Goal: Information Seeking & Learning: Learn about a topic

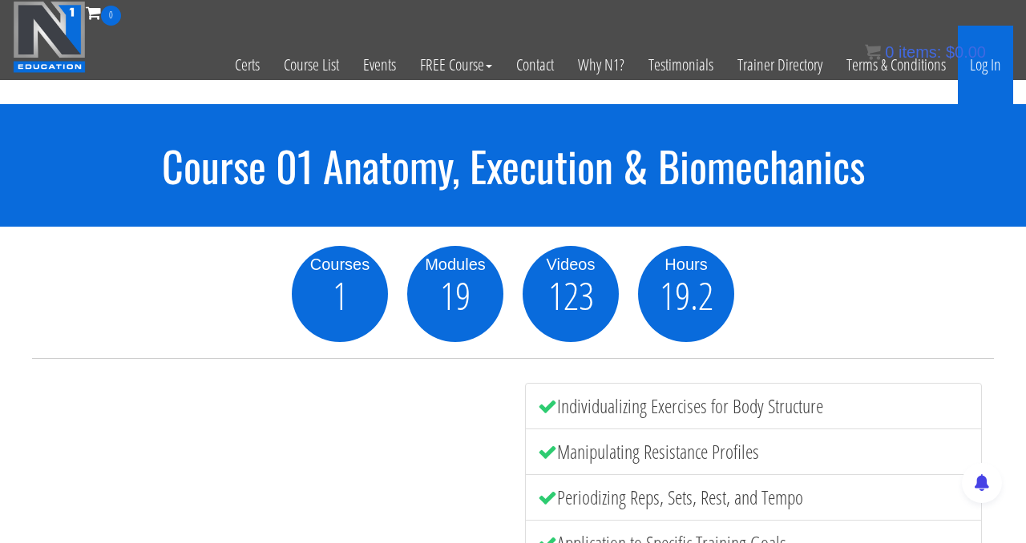
click at [992, 76] on link "Log In" at bounding box center [984, 65] width 55 height 79
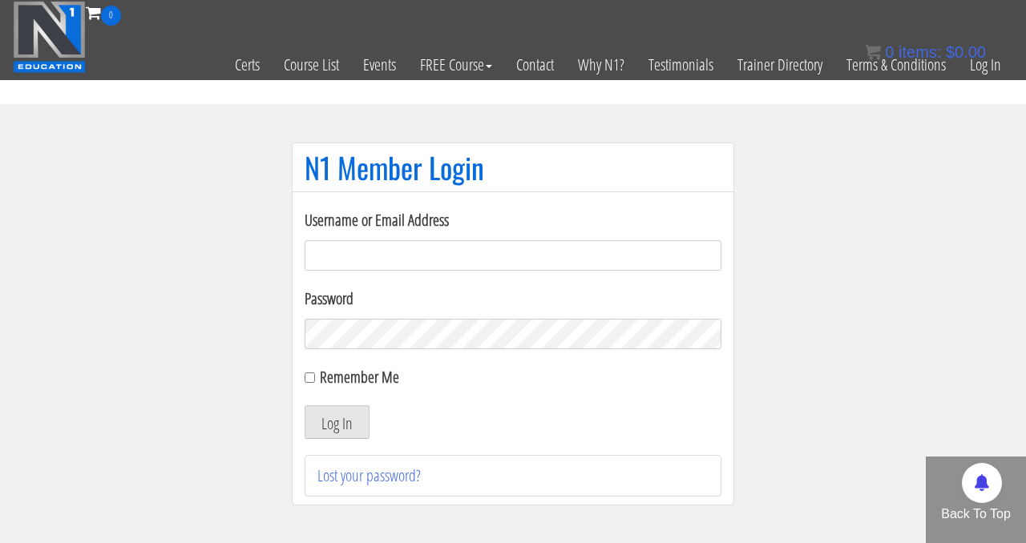
type input "marinos.trainer@gmail.com"
click at [312, 376] on input "Remember Me" at bounding box center [309, 378] width 10 height 10
checkbox input "true"
click at [341, 417] on button "Log In" at bounding box center [336, 422] width 65 height 34
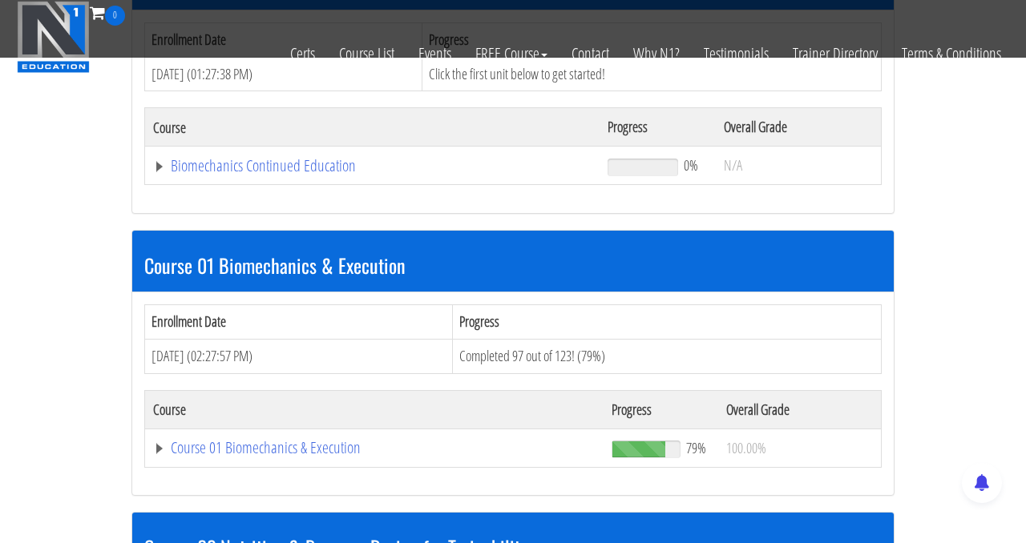
scroll to position [294, 0]
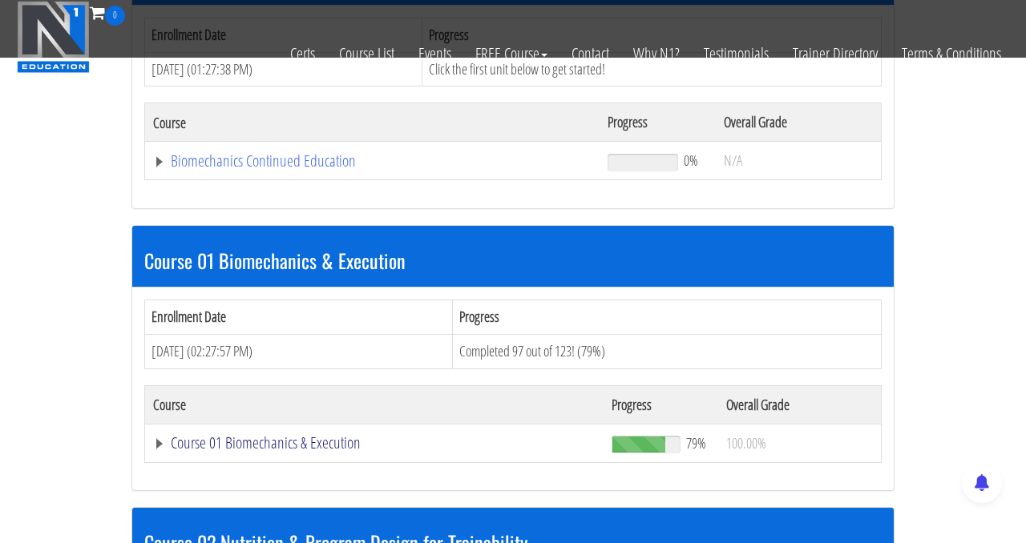
click at [243, 441] on link "Course 01 Biomechanics & Execution" at bounding box center [374, 443] width 442 height 16
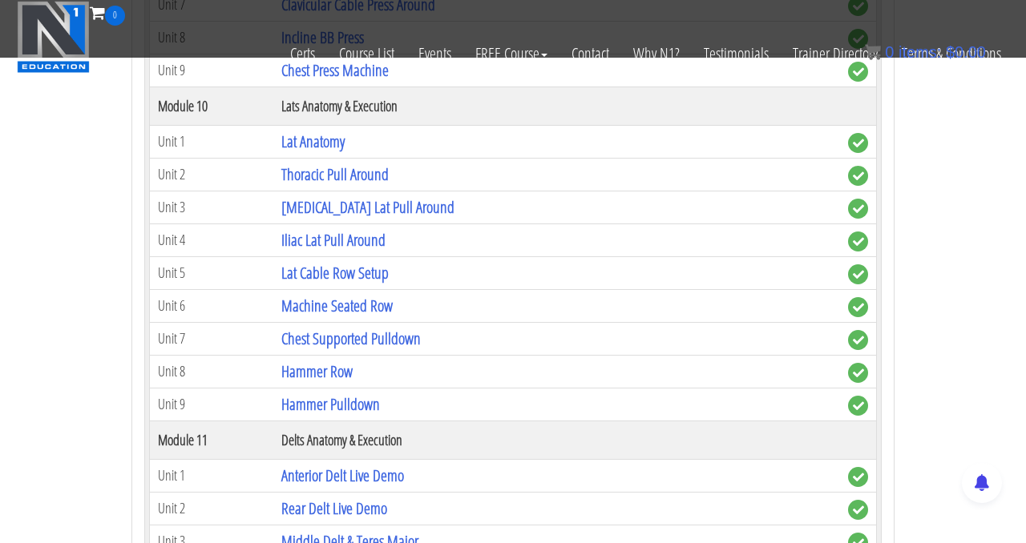
scroll to position [3098, 0]
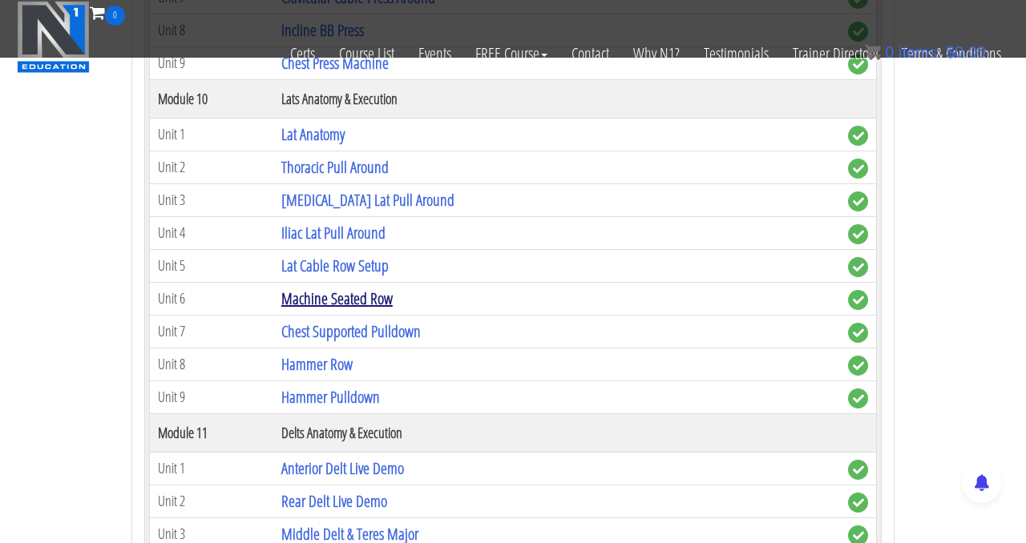
click at [327, 299] on link "Machine Seated Row" at bounding box center [336, 299] width 111 height 22
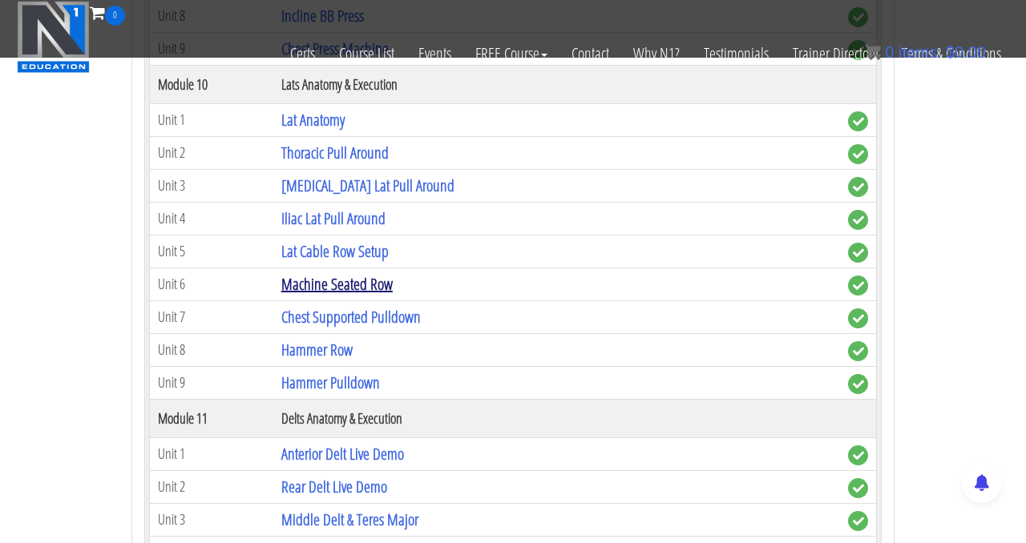
scroll to position [3114, 0]
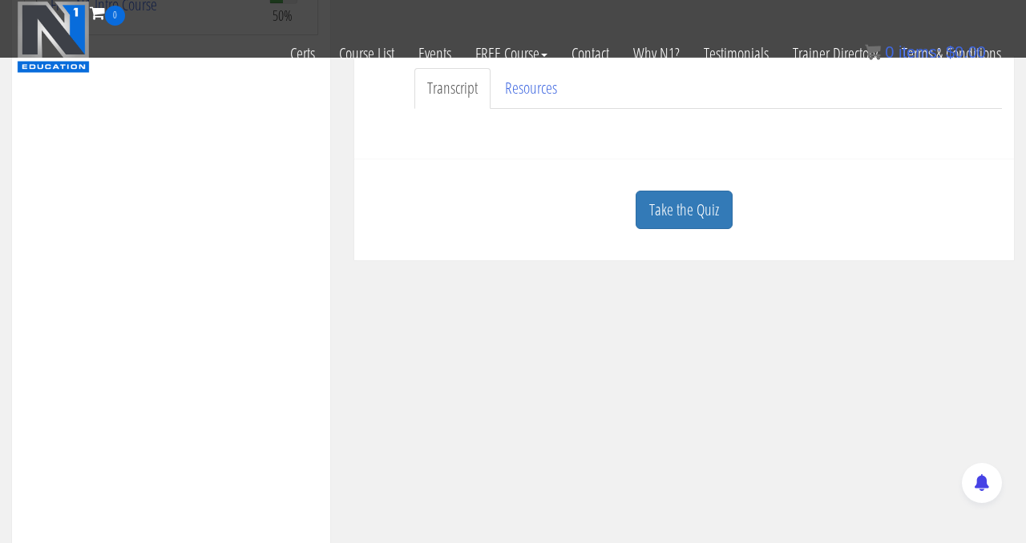
scroll to position [413, 0]
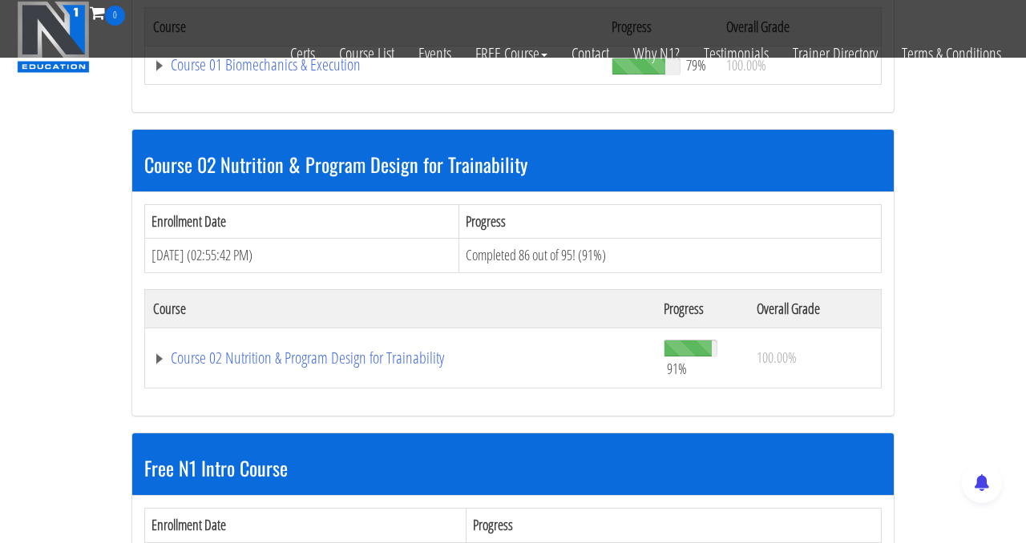
scroll to position [665, 0]
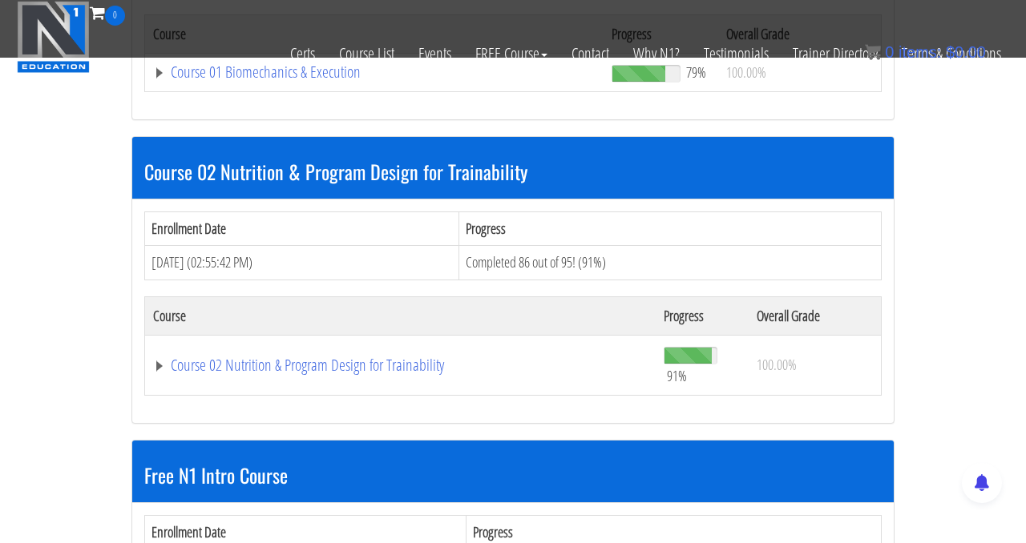
click at [254, 74] on div "Certs Course List Events FREE Course Course Preview – Biomechanics Course Previ…" at bounding box center [513, 54] width 1000 height 56
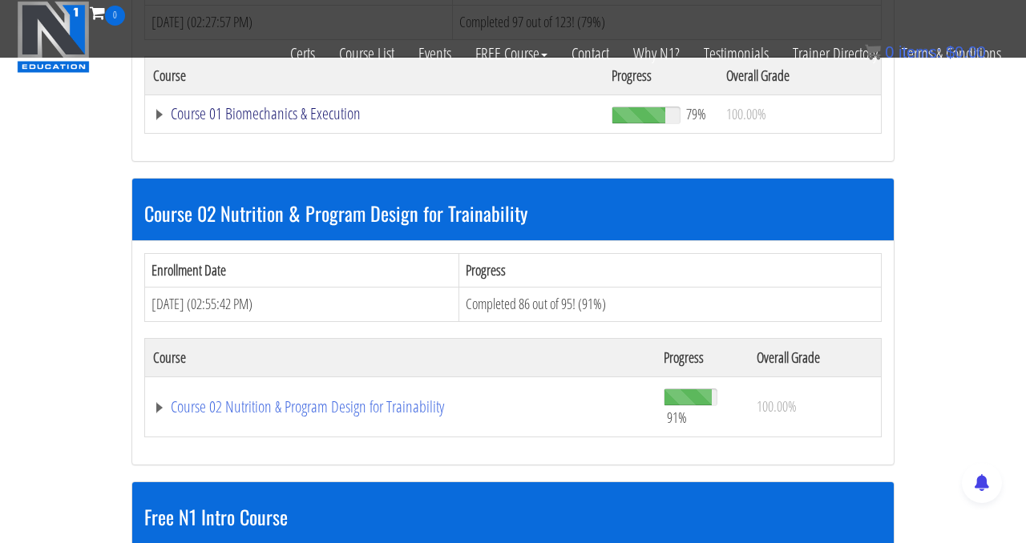
click at [267, 112] on link "Course 01 Biomechanics & Execution" at bounding box center [374, 114] width 442 height 16
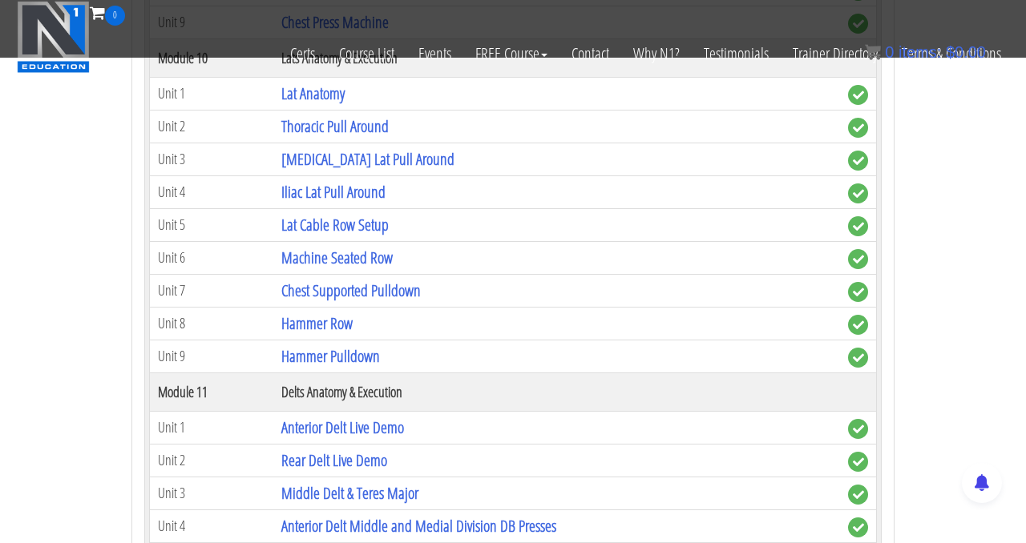
scroll to position [3124, 0]
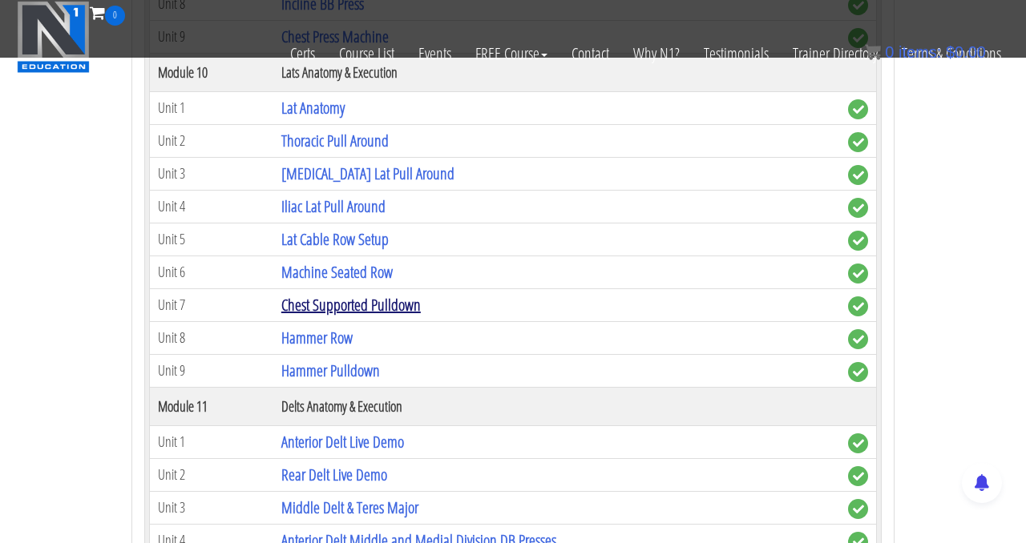
click at [365, 301] on link "Chest Supported Pulldown" at bounding box center [350, 305] width 139 height 22
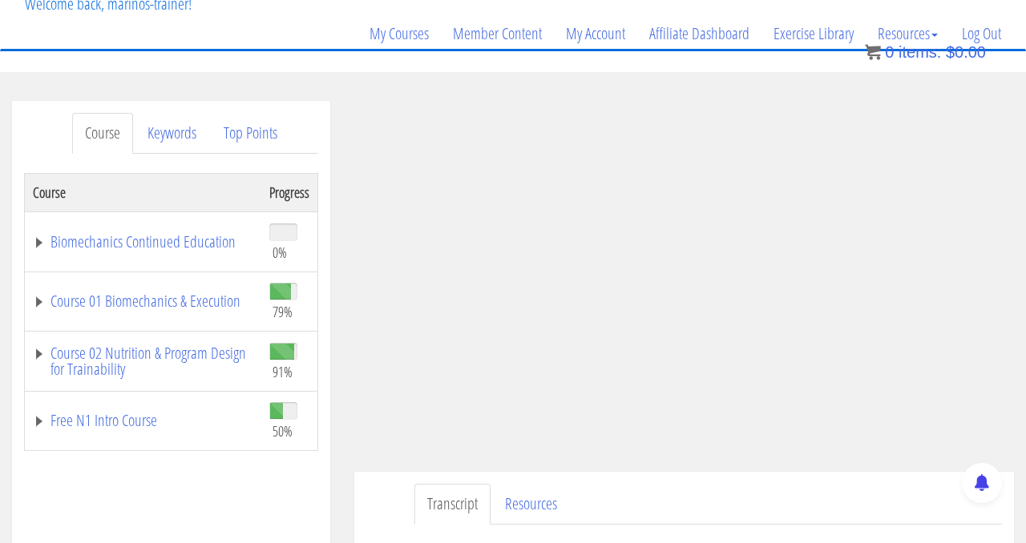
scroll to position [122, 0]
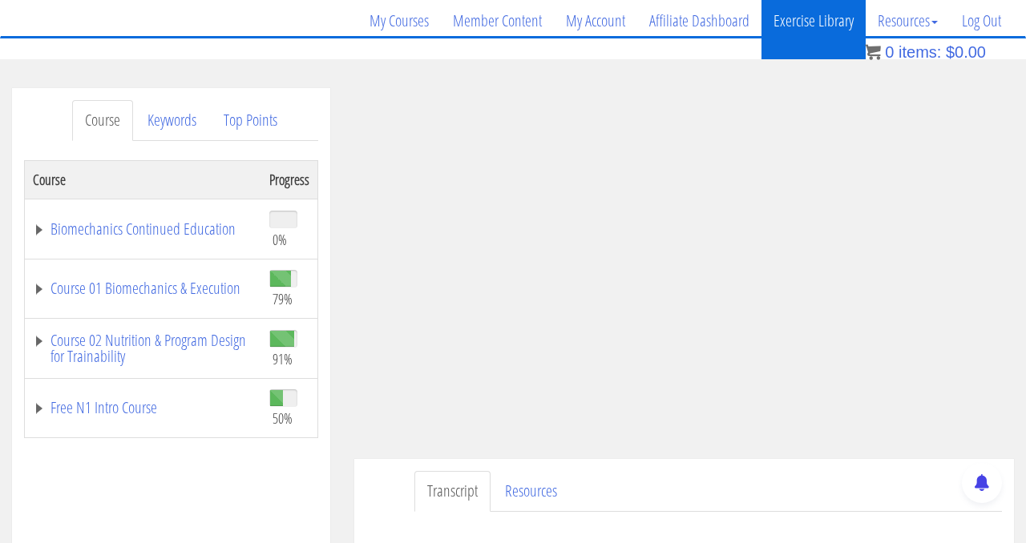
click at [831, 54] on link "Exercise Library" at bounding box center [813, 20] width 104 height 77
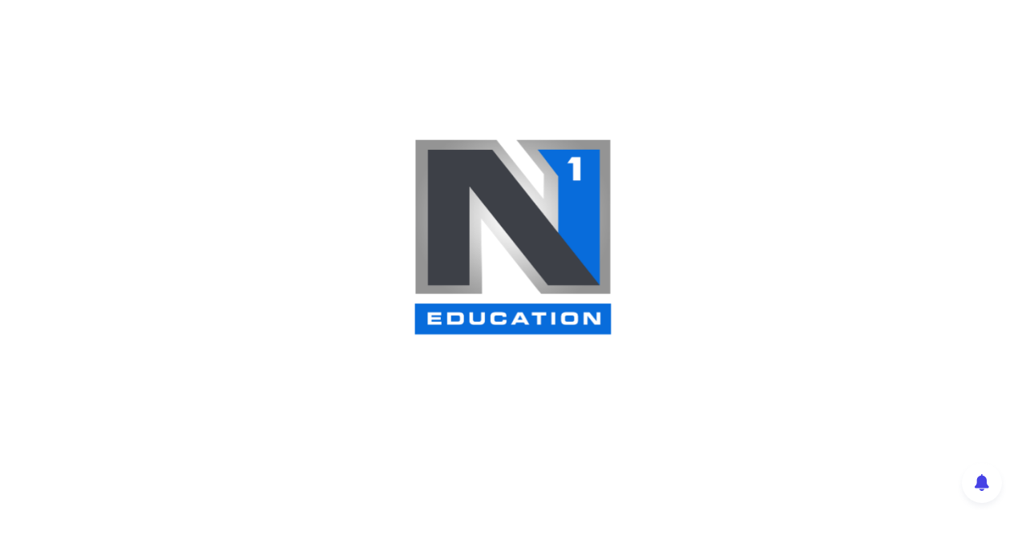
scroll to position [1412, 0]
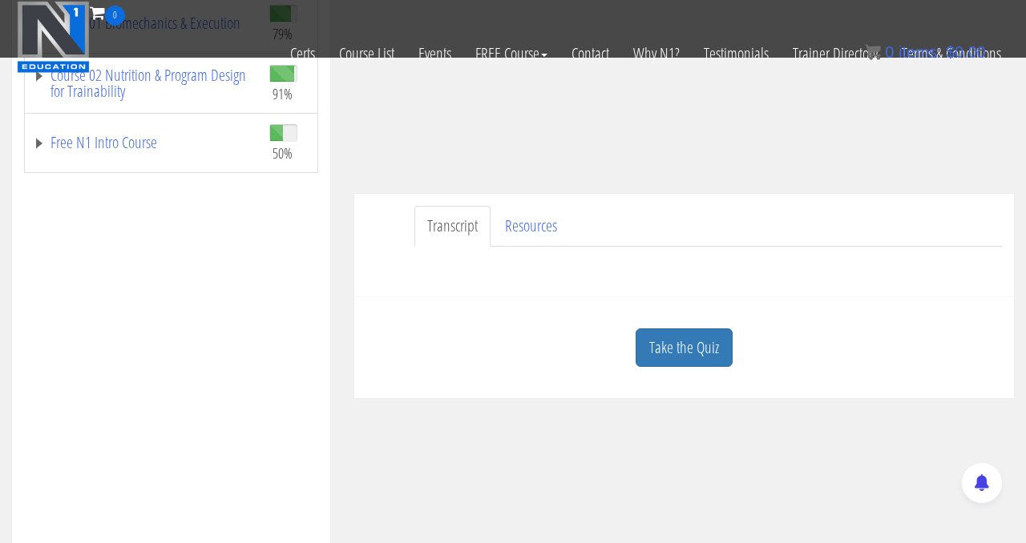
scroll to position [288, 0]
click at [707, 352] on link "Take the Quiz" at bounding box center [683, 346] width 97 height 39
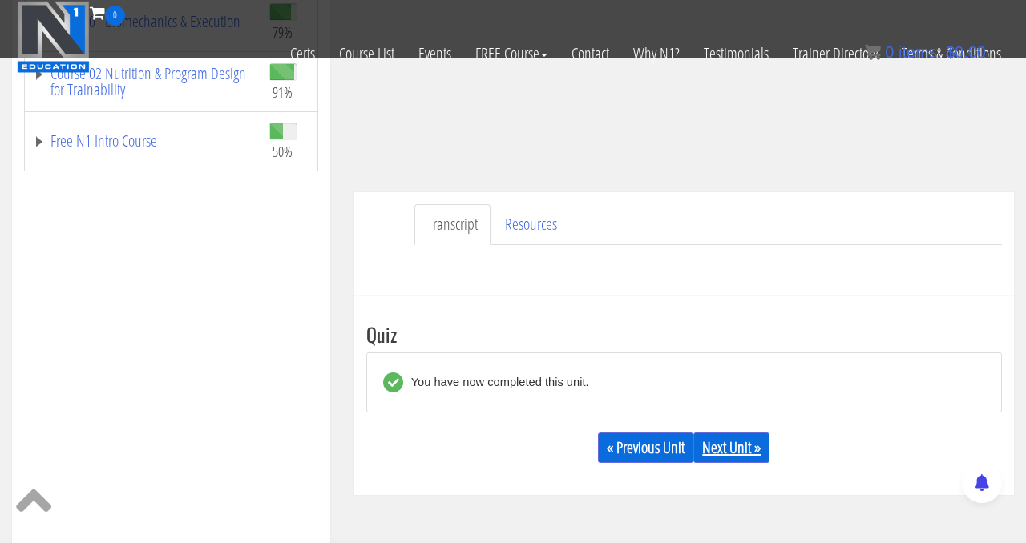
click at [747, 458] on link "Next Unit »" at bounding box center [731, 448] width 76 height 30
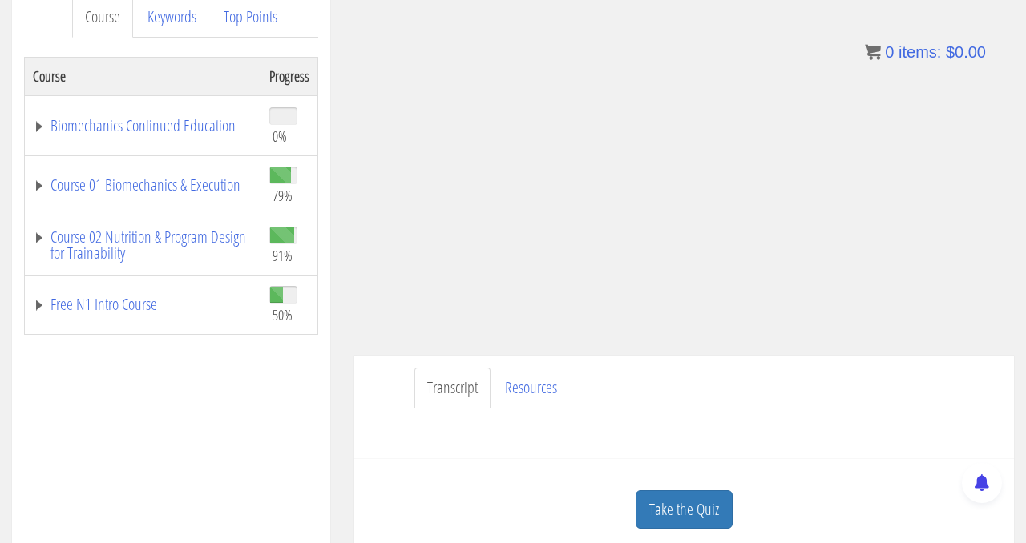
scroll to position [229, 0]
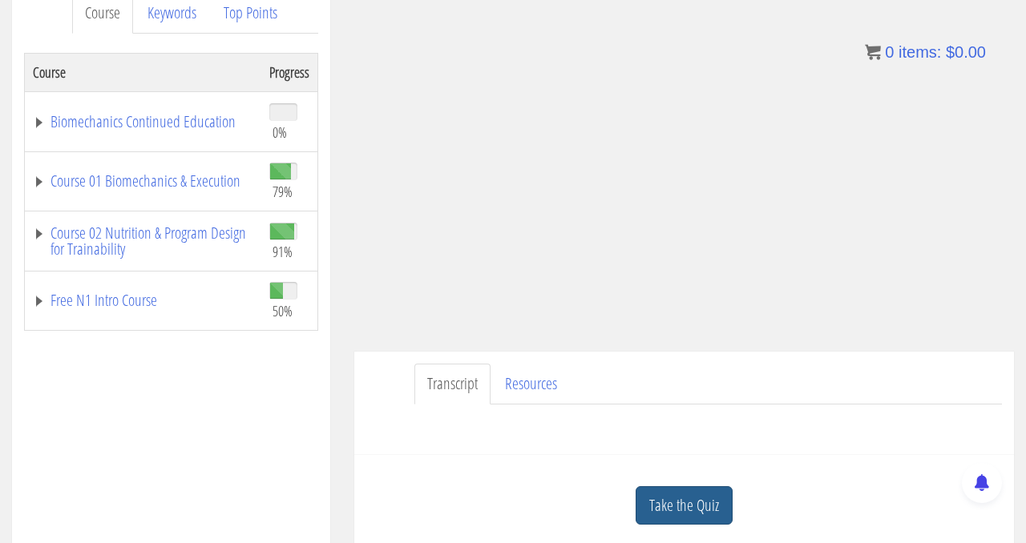
click at [697, 512] on link "Take the Quiz" at bounding box center [683, 505] width 97 height 39
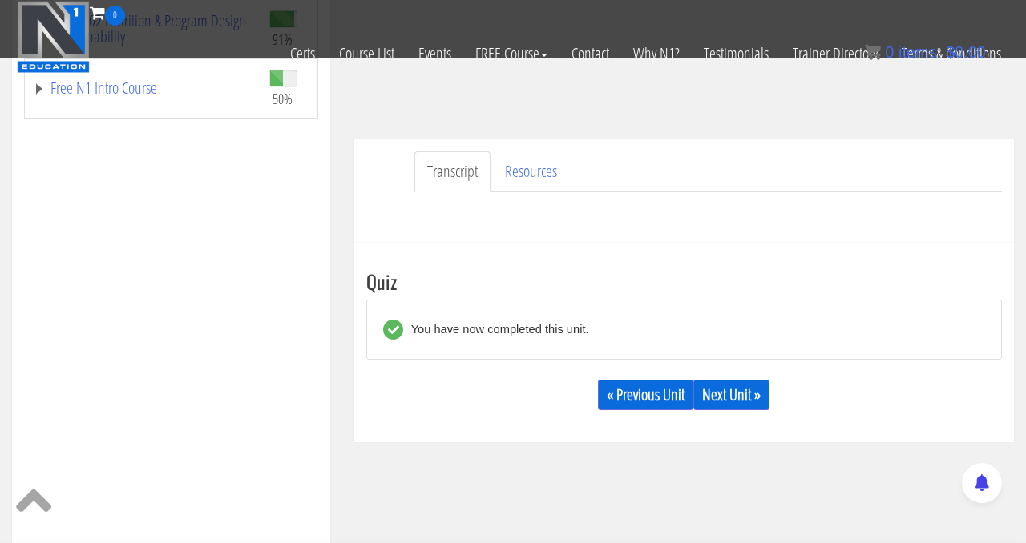
scroll to position [341, 0]
click at [719, 391] on link "Next Unit »" at bounding box center [731, 394] width 76 height 30
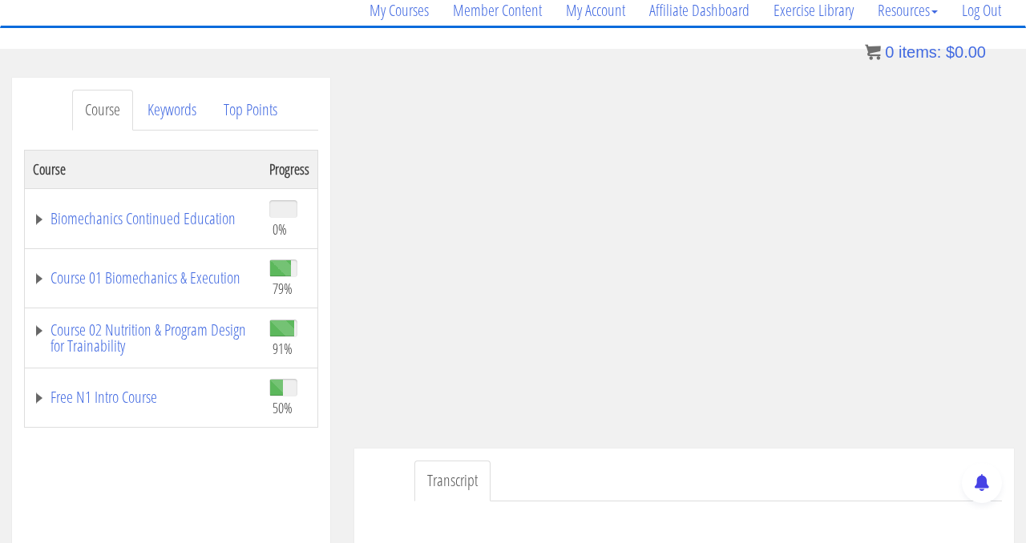
scroll to position [134, 0]
click at [196, 275] on link "Course 01 Biomechanics & Execution" at bounding box center [143, 276] width 220 height 16
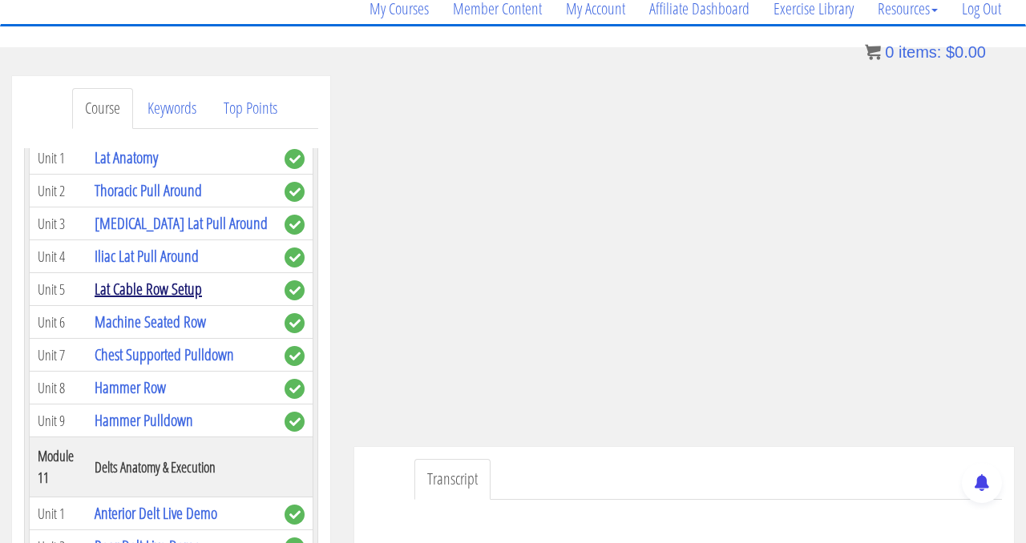
scroll to position [3451, 0]
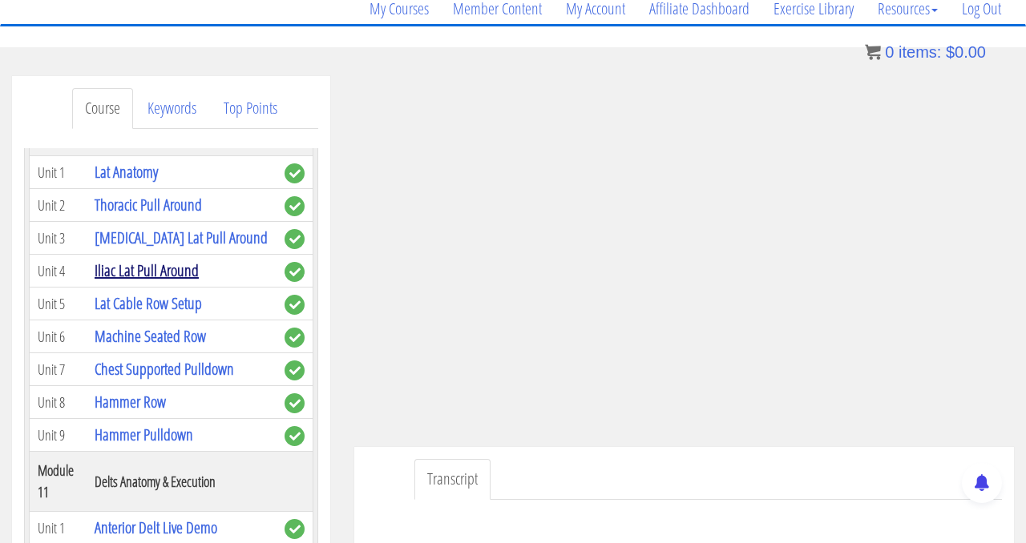
click at [173, 265] on link "Iliac Lat Pull Around" at bounding box center [147, 271] width 104 height 22
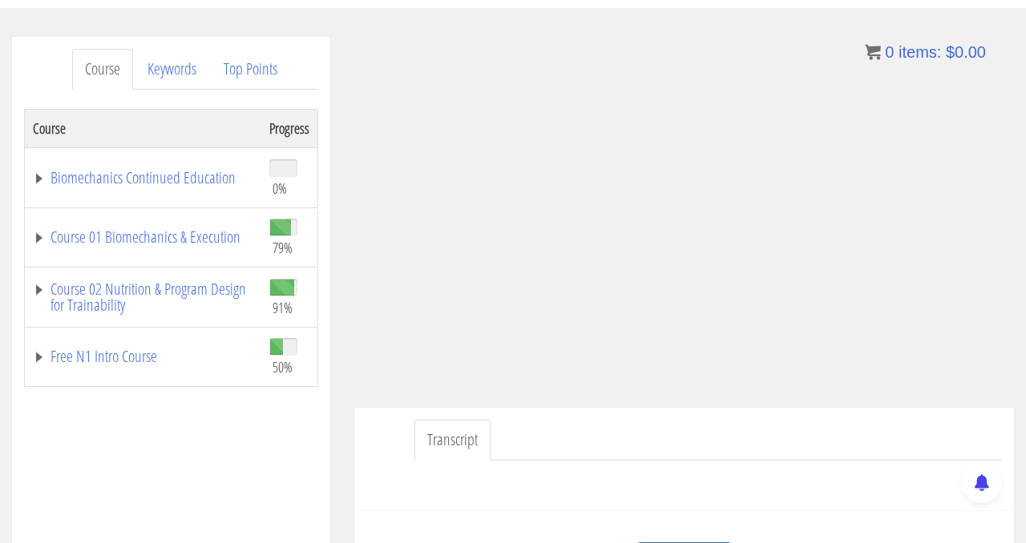
scroll to position [169, 0]
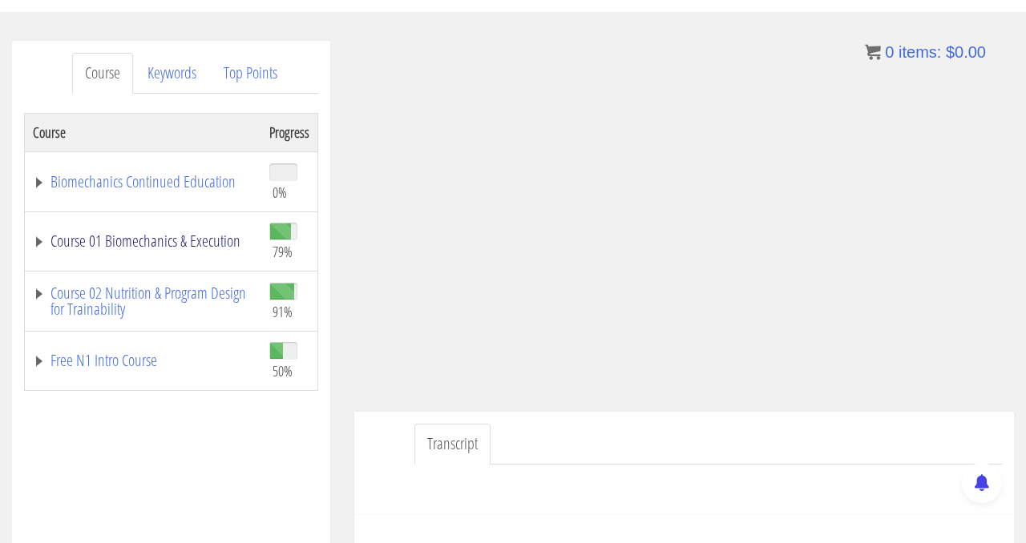
click at [188, 244] on link "Course 01 Biomechanics & Execution" at bounding box center [143, 241] width 220 height 16
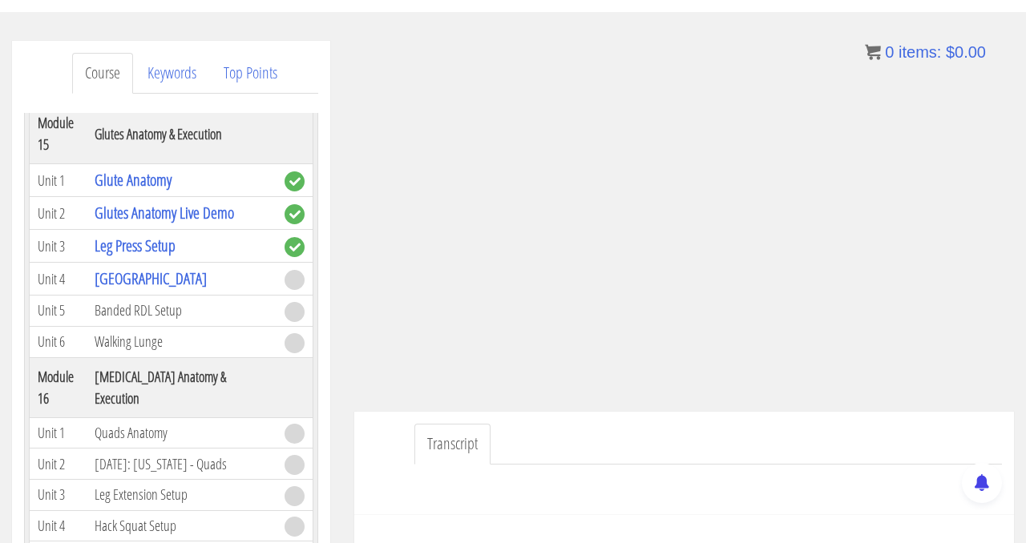
scroll to position [4913, 0]
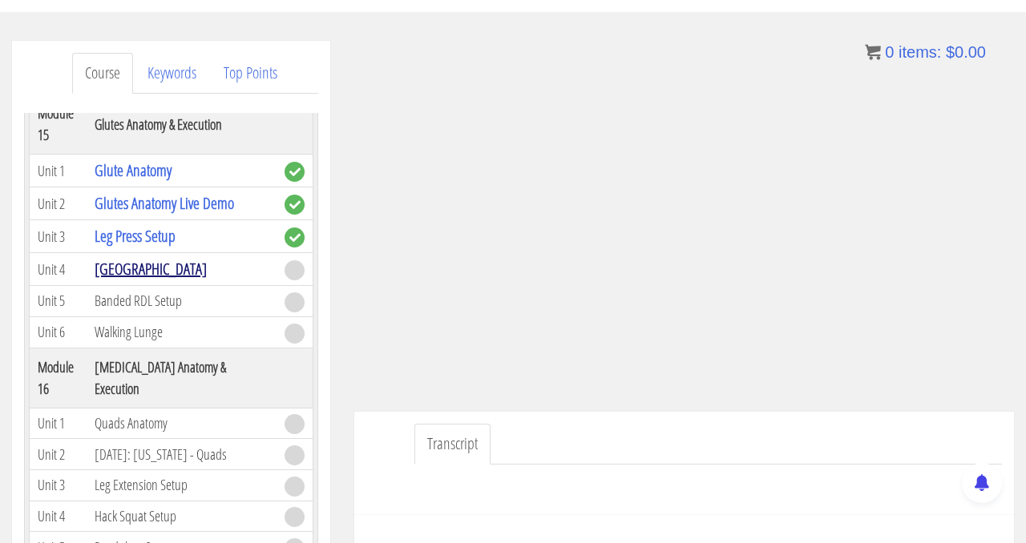
click at [131, 266] on link "[GEOGRAPHIC_DATA]" at bounding box center [151, 269] width 112 height 22
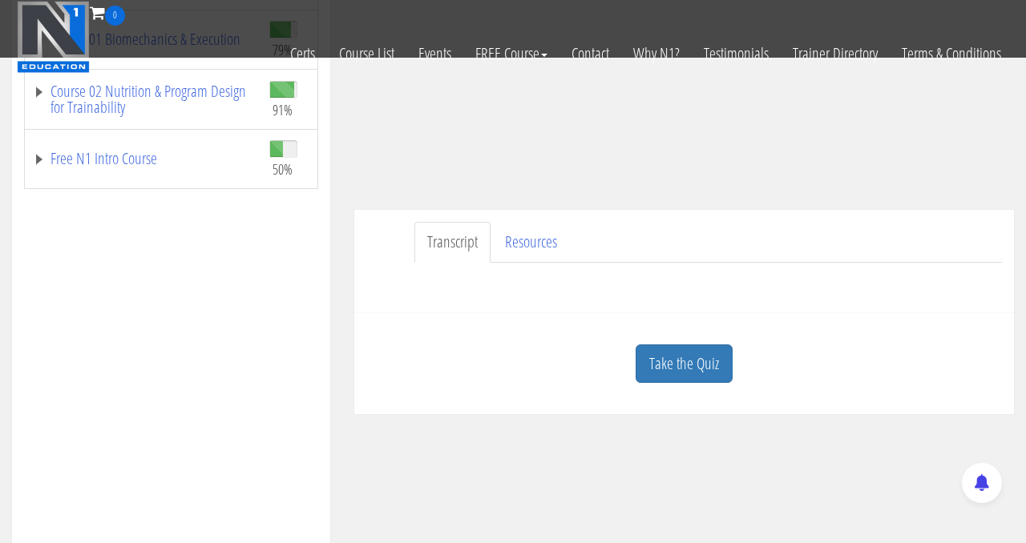
scroll to position [332, 0]
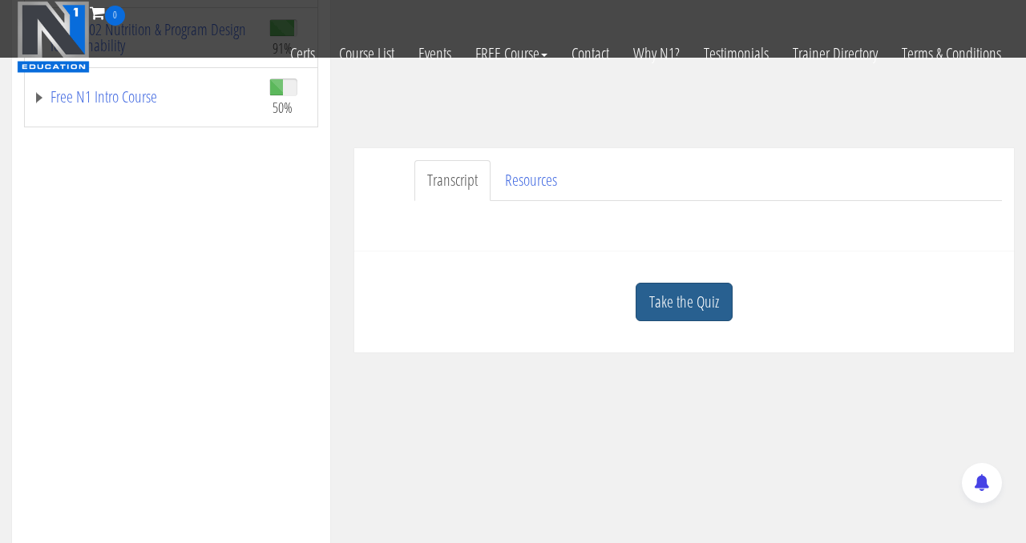
click at [703, 300] on link "Take the Quiz" at bounding box center [683, 302] width 97 height 39
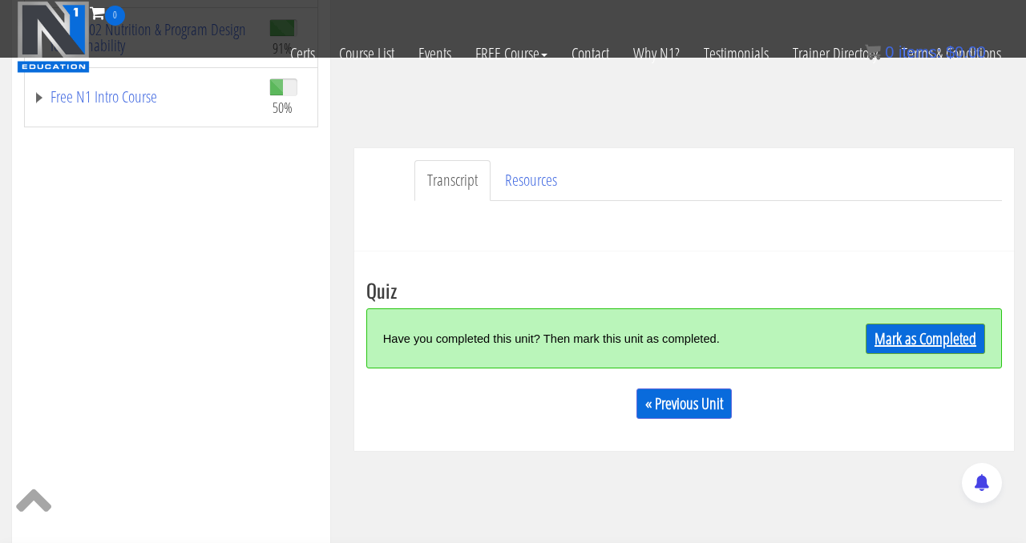
click at [907, 337] on link "Mark as Completed" at bounding box center [924, 339] width 119 height 30
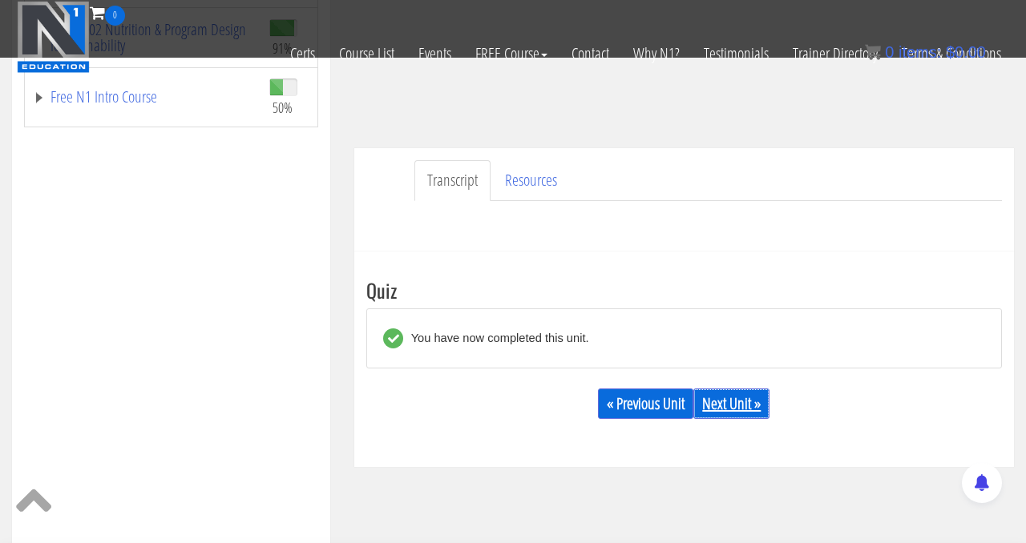
click at [723, 406] on link "Next Unit »" at bounding box center [731, 404] width 76 height 30
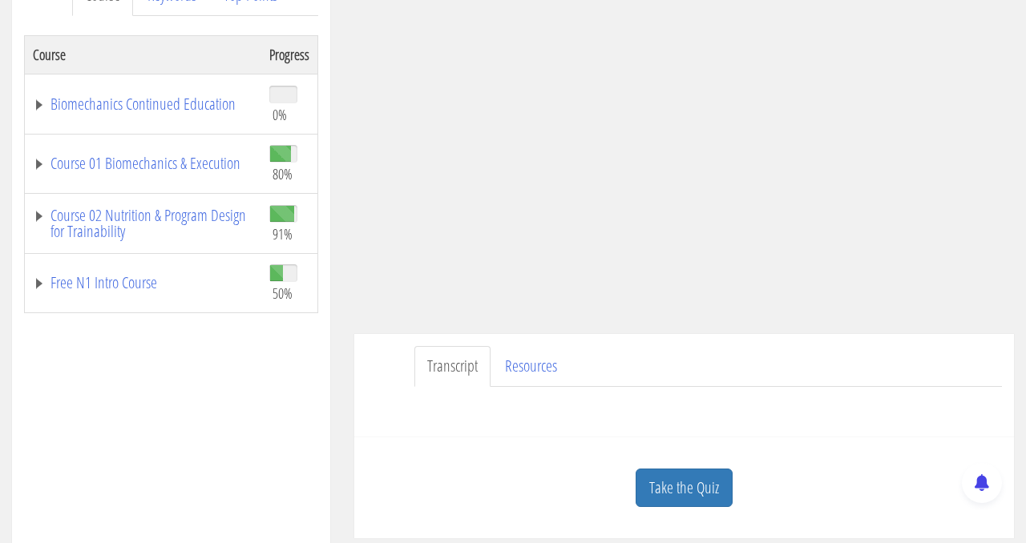
scroll to position [241, 0]
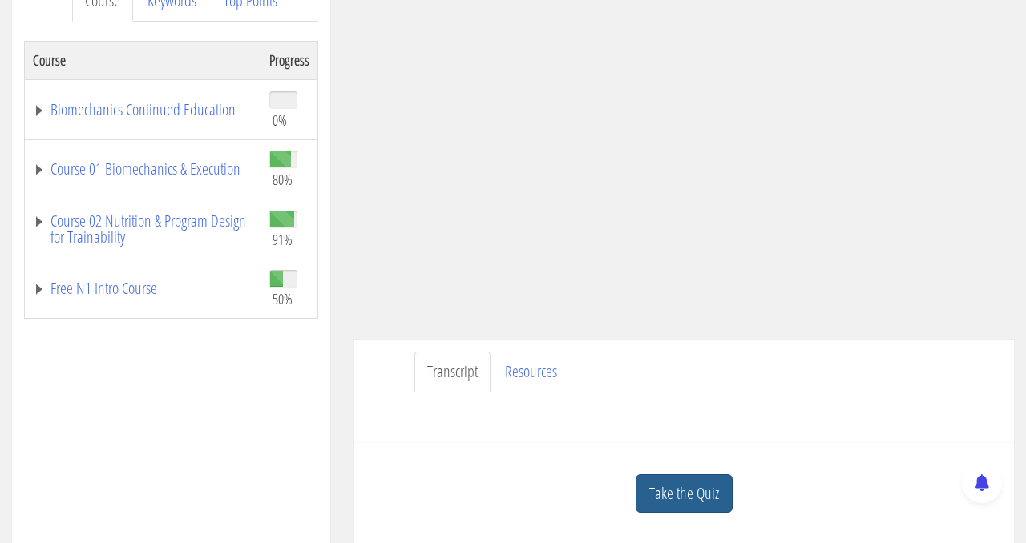
click at [694, 498] on link "Take the Quiz" at bounding box center [683, 493] width 97 height 39
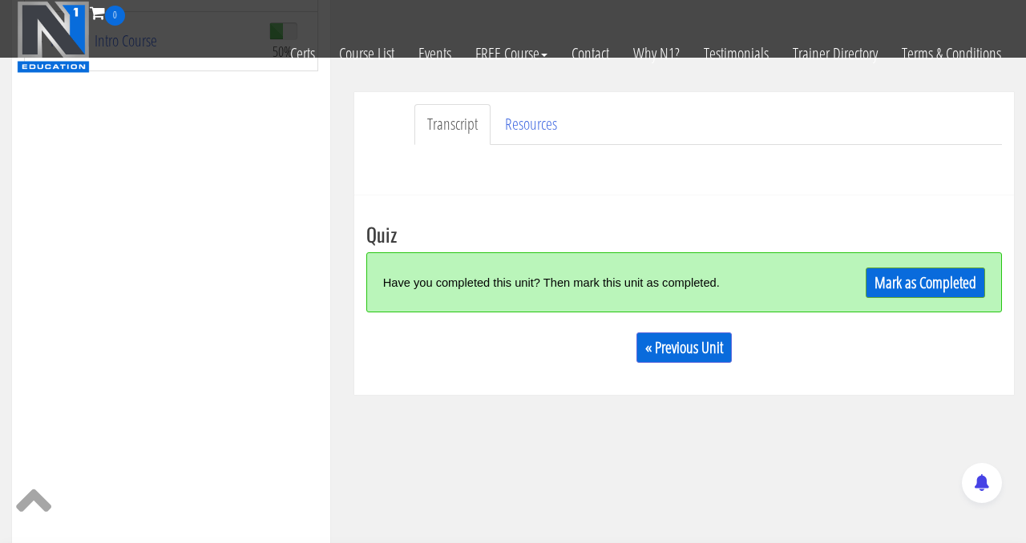
scroll to position [421, 0]
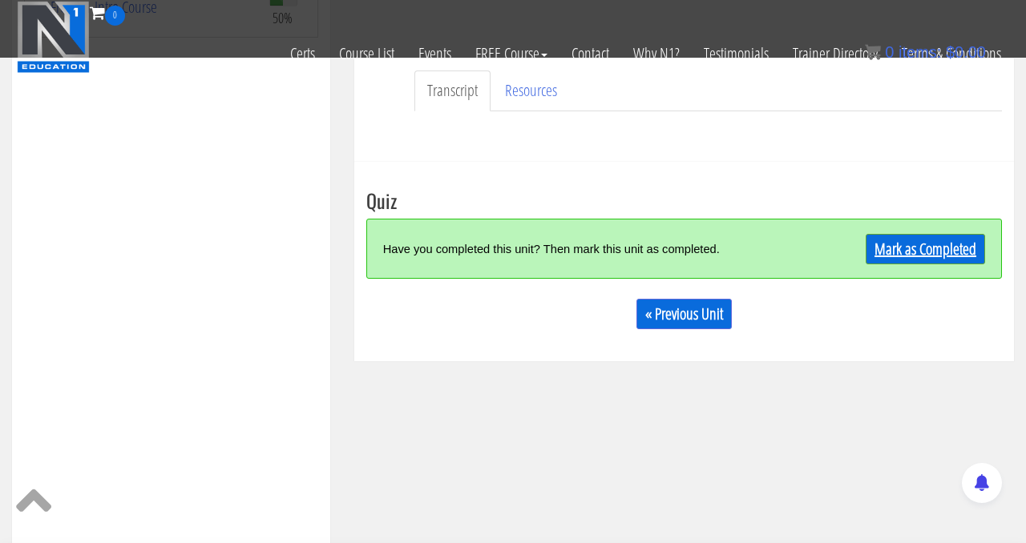
click at [913, 249] on link "Mark as Completed" at bounding box center [924, 249] width 119 height 30
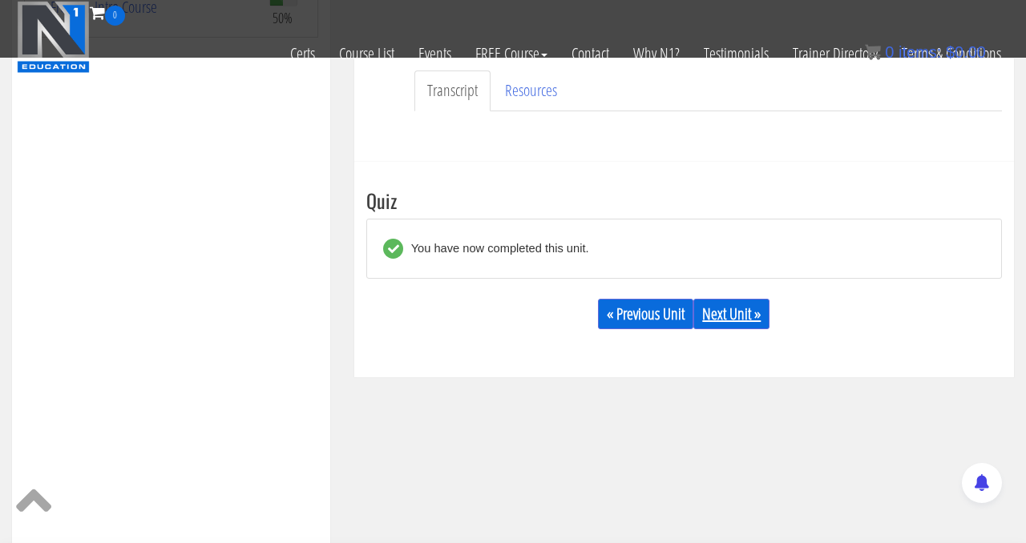
click at [756, 312] on link "Next Unit »" at bounding box center [731, 314] width 76 height 30
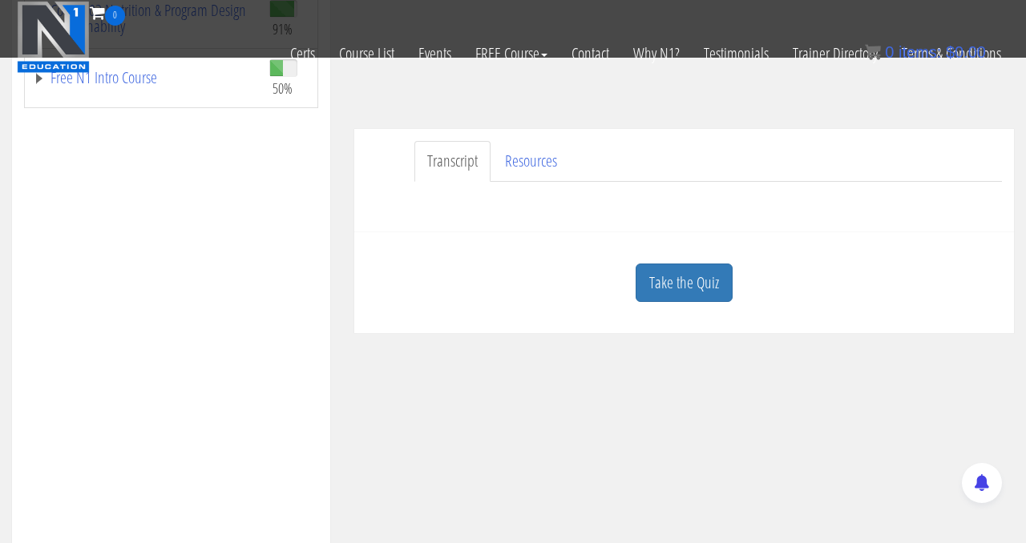
scroll to position [352, 0]
click at [681, 284] on link "Take the Quiz" at bounding box center [683, 282] width 97 height 39
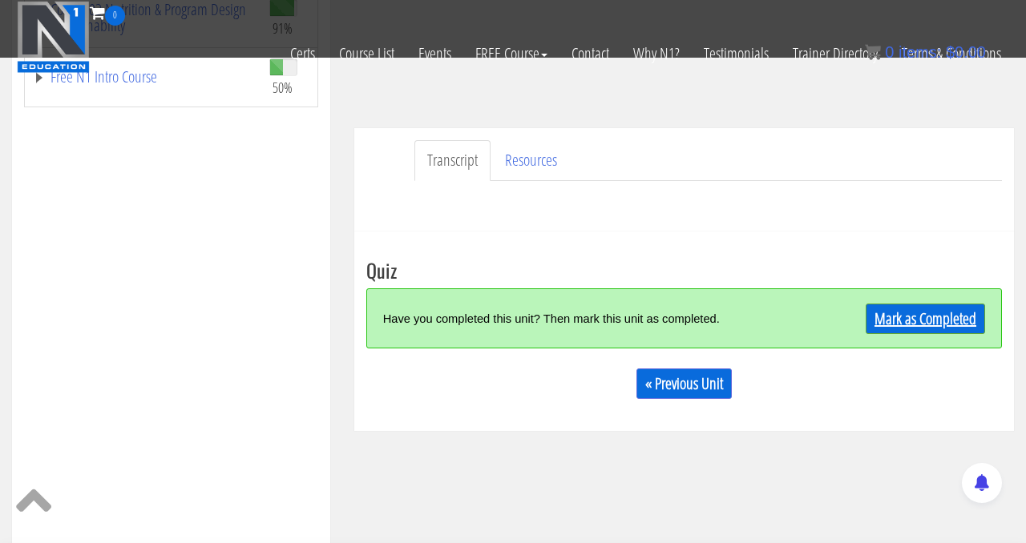
click at [921, 329] on link "Mark as Completed" at bounding box center [924, 319] width 119 height 30
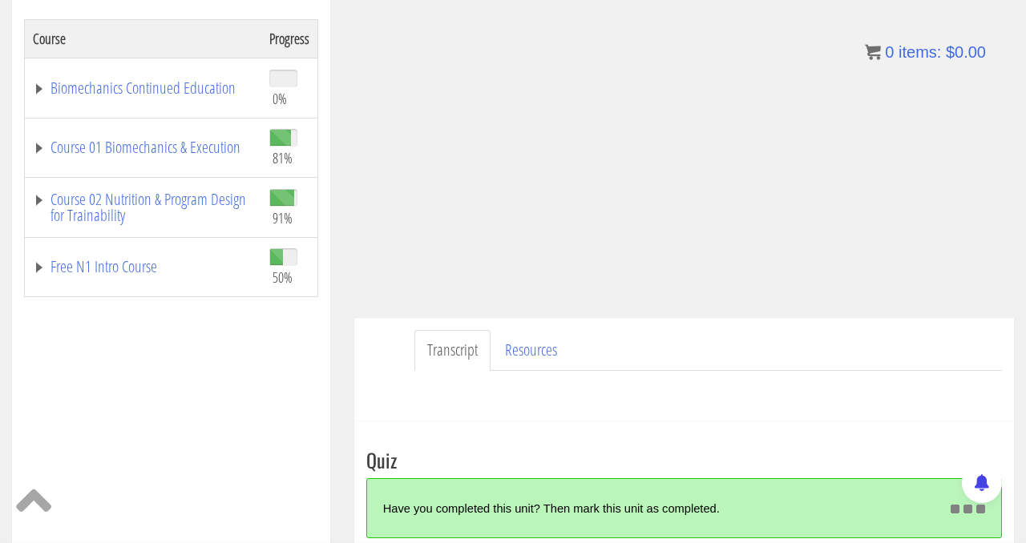
scroll to position [127, 0]
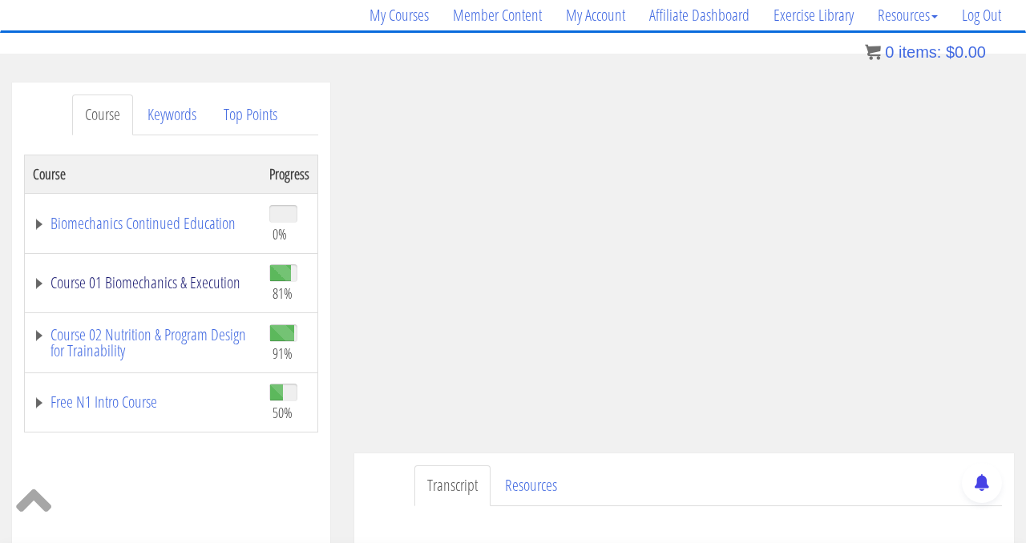
click at [155, 280] on link "Course 01 Biomechanics & Execution" at bounding box center [143, 283] width 220 height 16
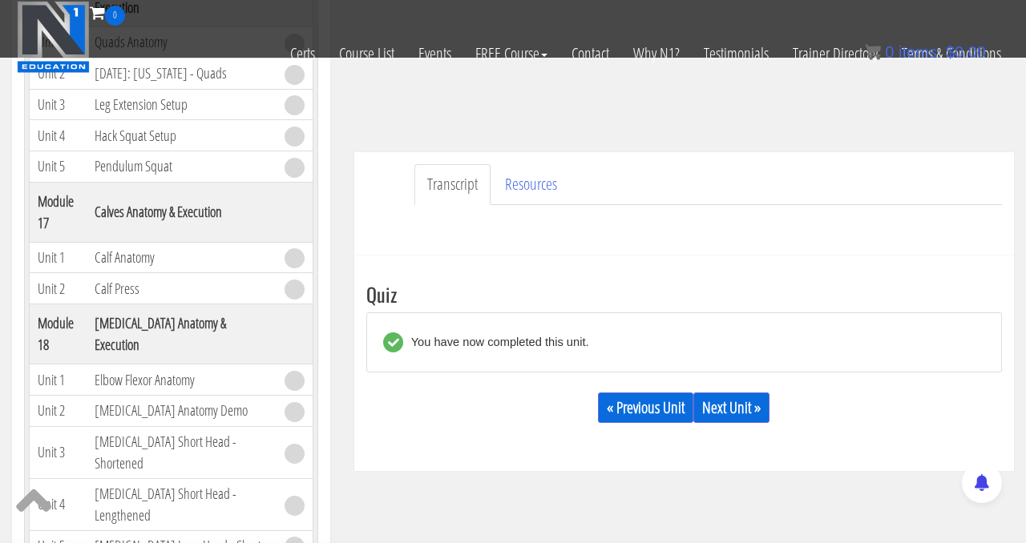
scroll to position [339, 0]
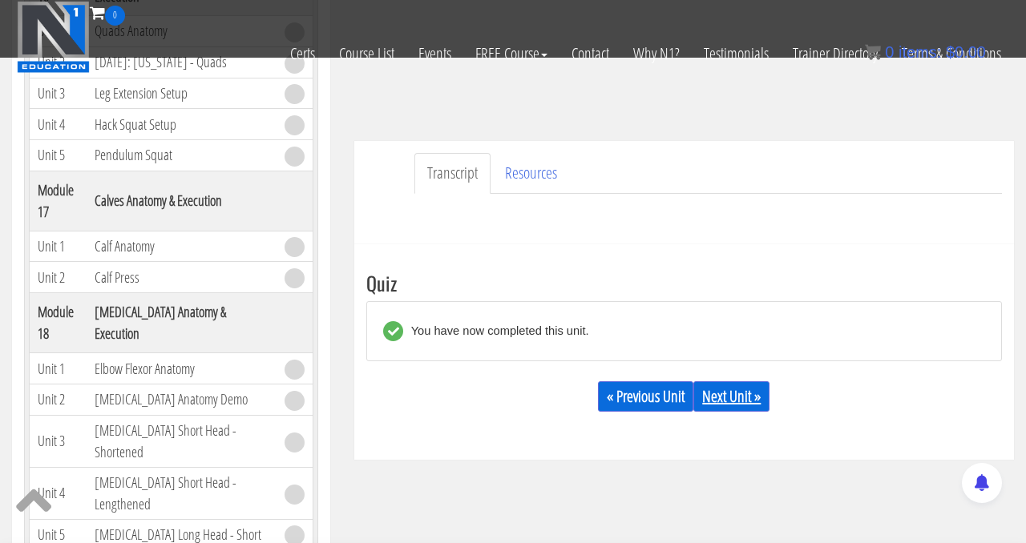
click at [740, 393] on link "Next Unit »" at bounding box center [731, 396] width 76 height 30
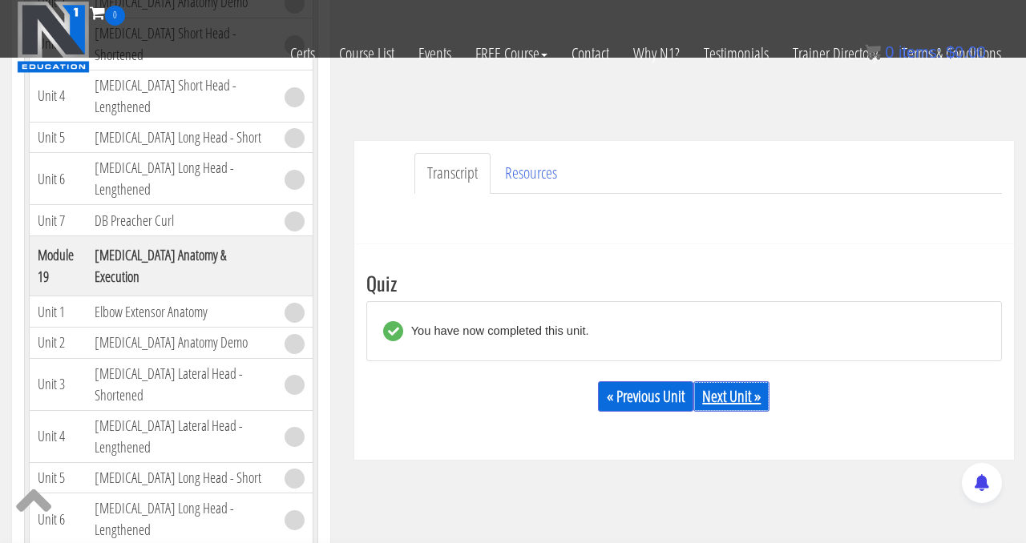
scroll to position [392, 0]
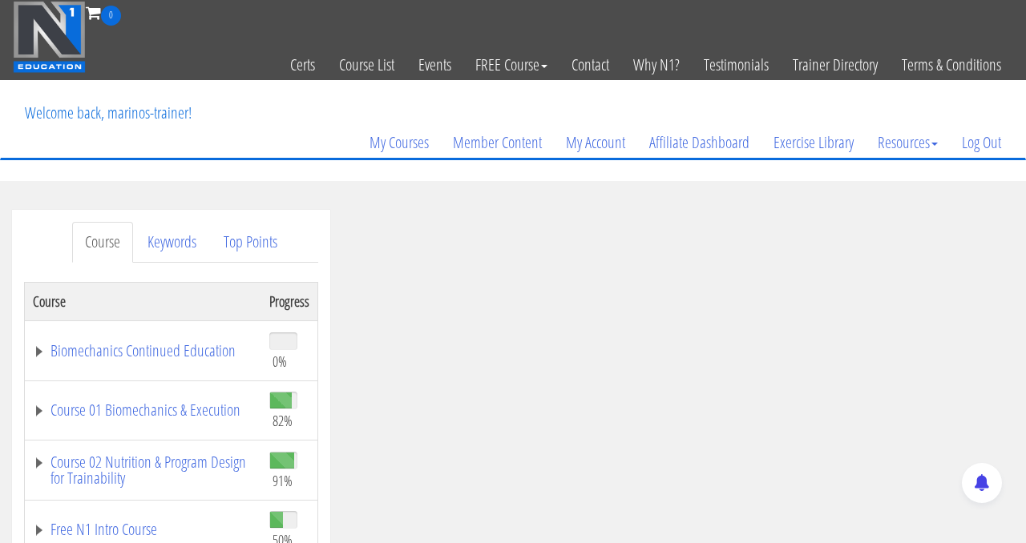
scroll to position [47, 0]
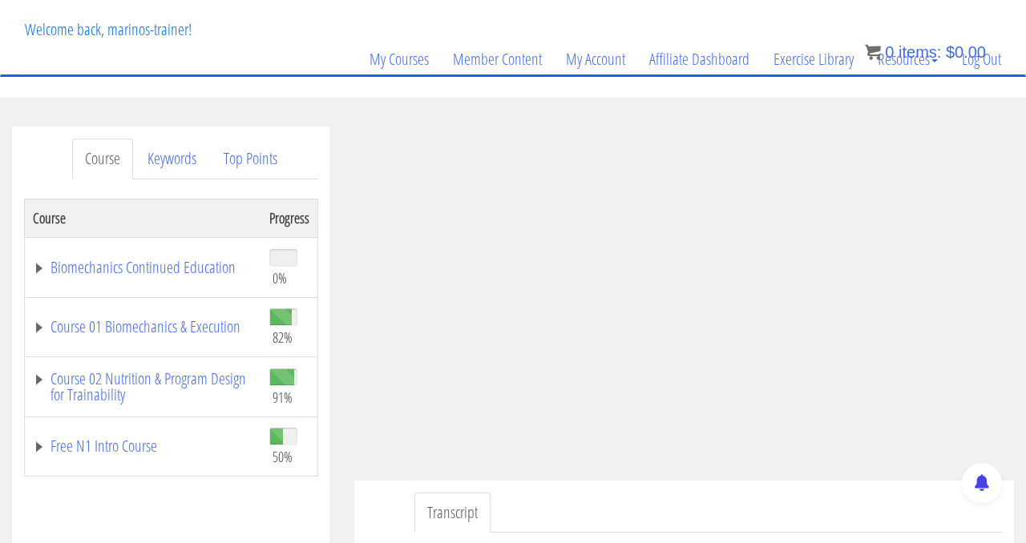
scroll to position [84, 0]
click at [167, 327] on link "Course 01 Biomechanics & Execution" at bounding box center [143, 326] width 220 height 16
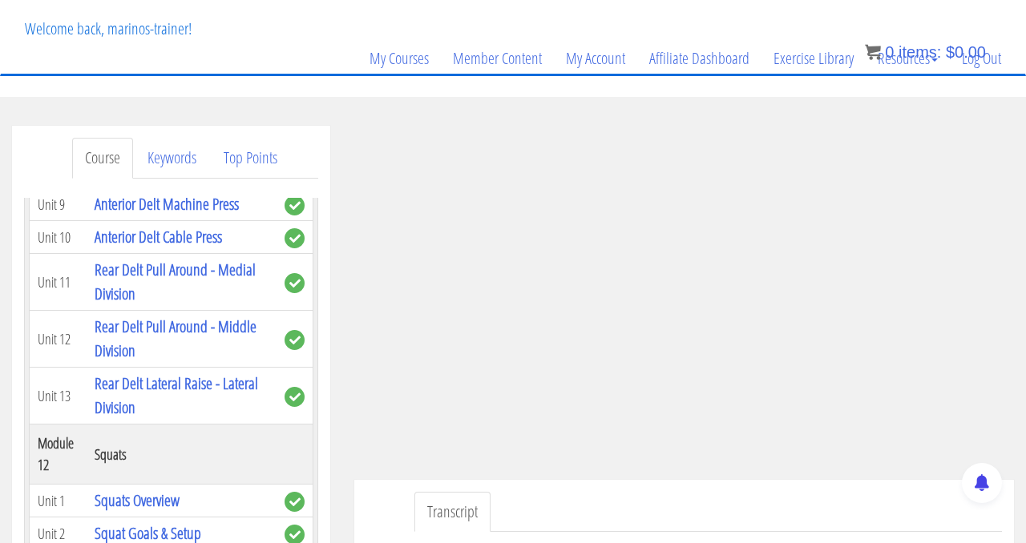
scroll to position [4158, 0]
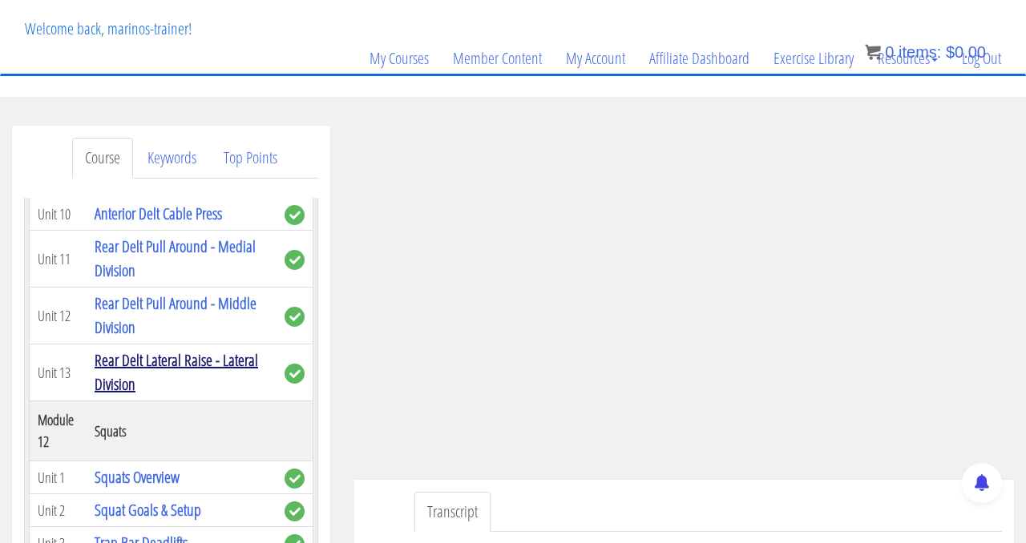
click at [151, 359] on link "Rear Delt Lateral Raise - Lateral Division" at bounding box center [176, 372] width 163 height 46
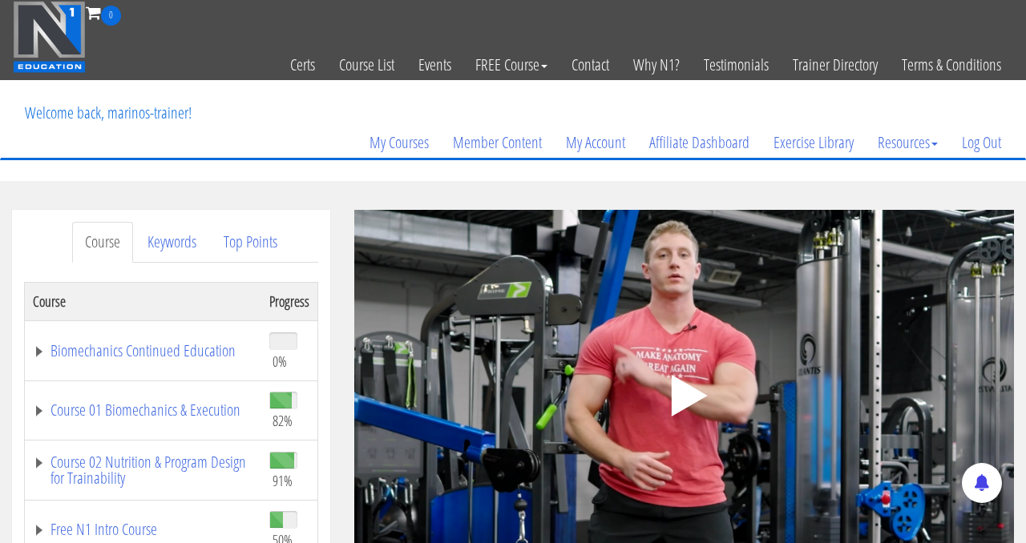
click at [492, 348] on div ".a{fill:#000;opacity:0.65;}.b{fill:#fff;opacity:1.0;} .fp-color-play{opacity:0.…" at bounding box center [683, 395] width 659 height 371
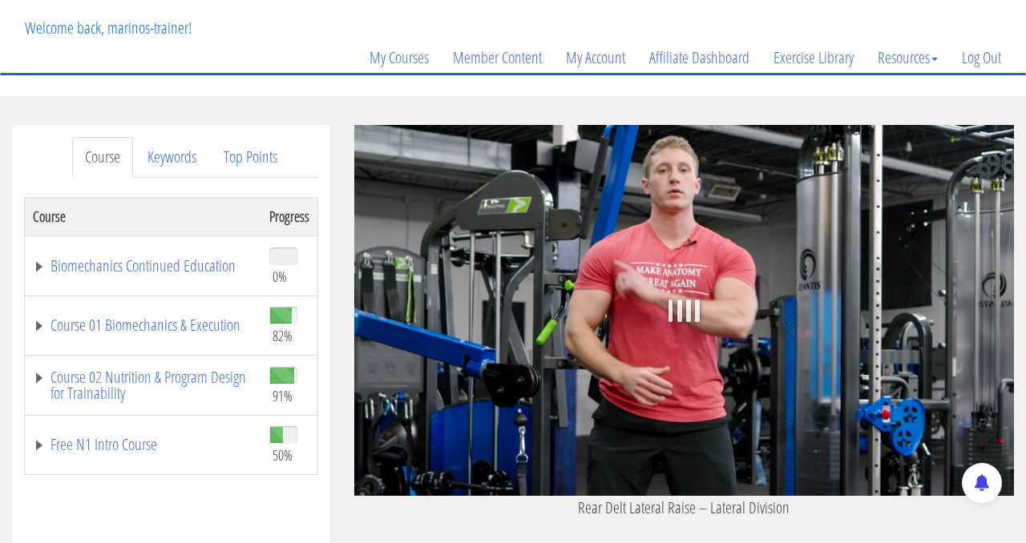
scroll to position [87, 0]
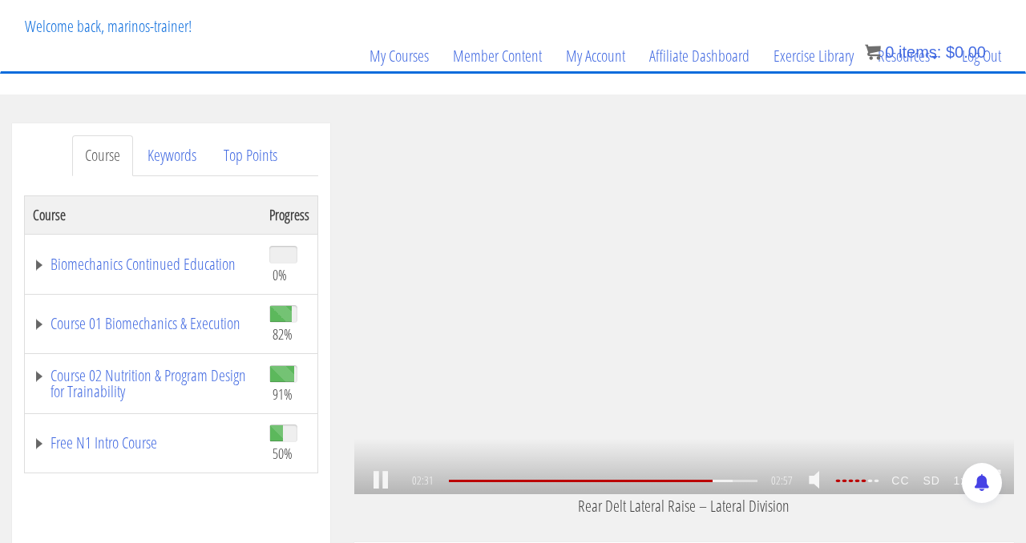
click at [885, 480] on div "02:31 02:56 02:57 00:26 CC SD 1x" at bounding box center [683, 481] width 659 height 27
click at [877, 480] on em at bounding box center [875, 480] width 4 height 3
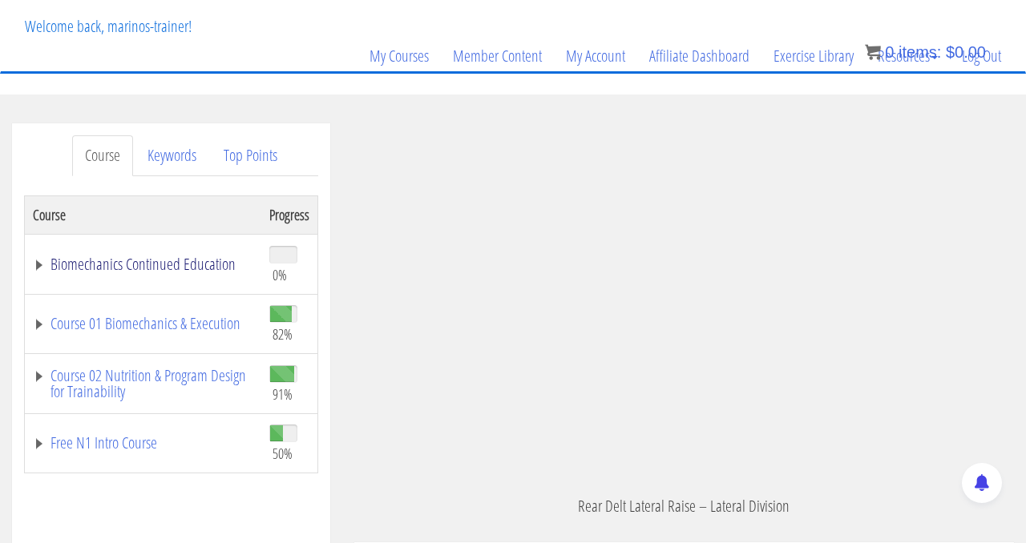
click at [131, 269] on link "Biomechanics Continued Education" at bounding box center [143, 264] width 220 height 16
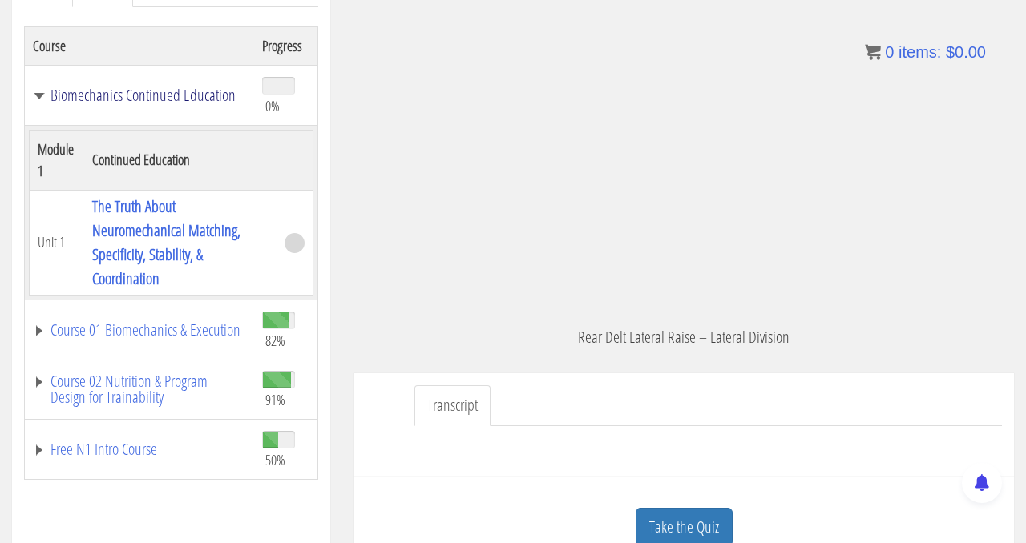
scroll to position [257, 0]
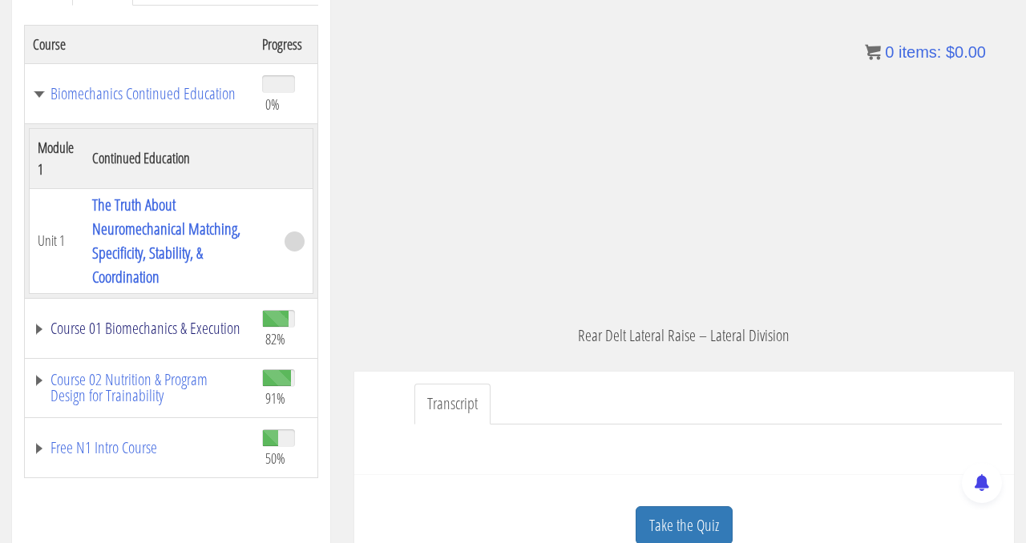
click at [137, 326] on link "Course 01 Biomechanics & Execution" at bounding box center [139, 328] width 213 height 16
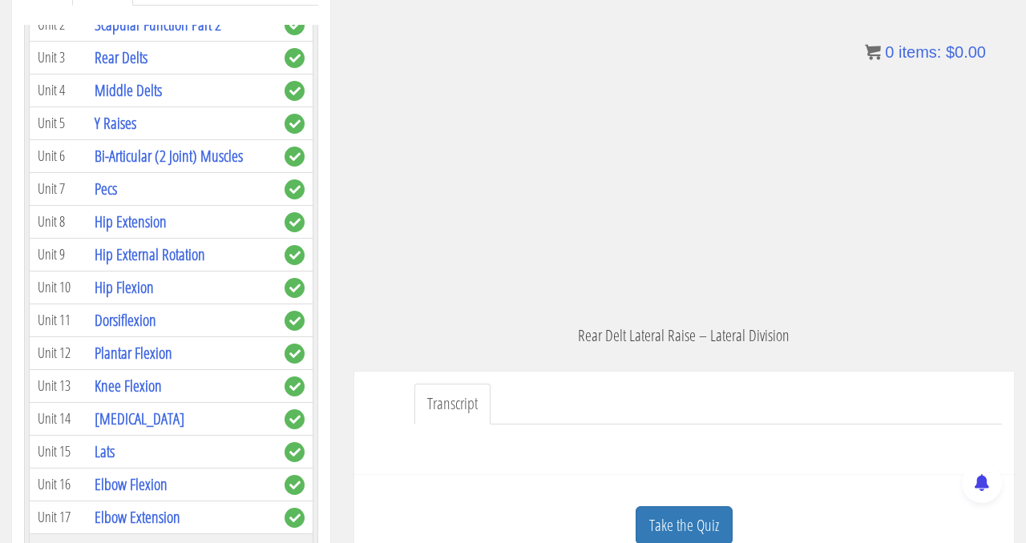
scroll to position [822, 0]
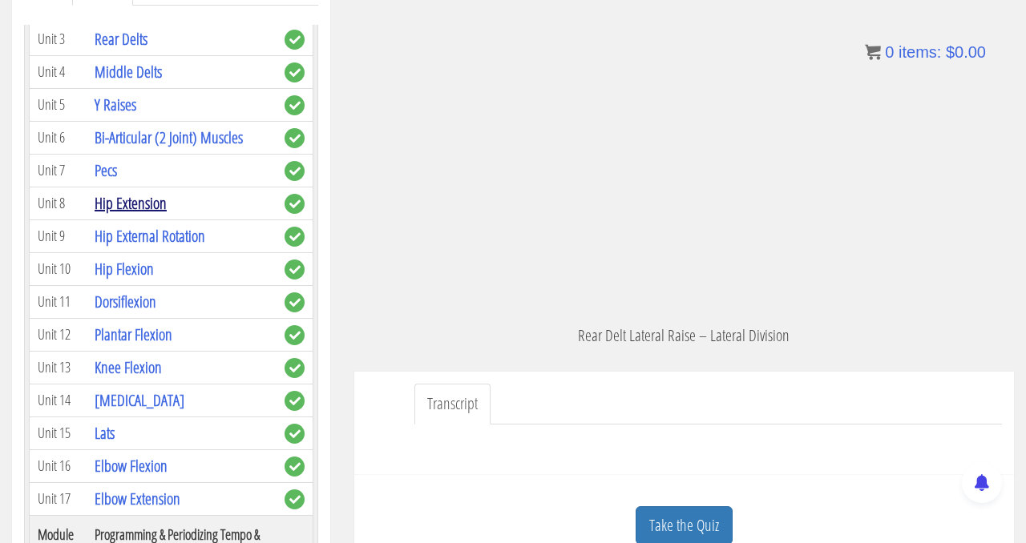
click at [143, 203] on link "Hip Extension" at bounding box center [131, 203] width 72 height 22
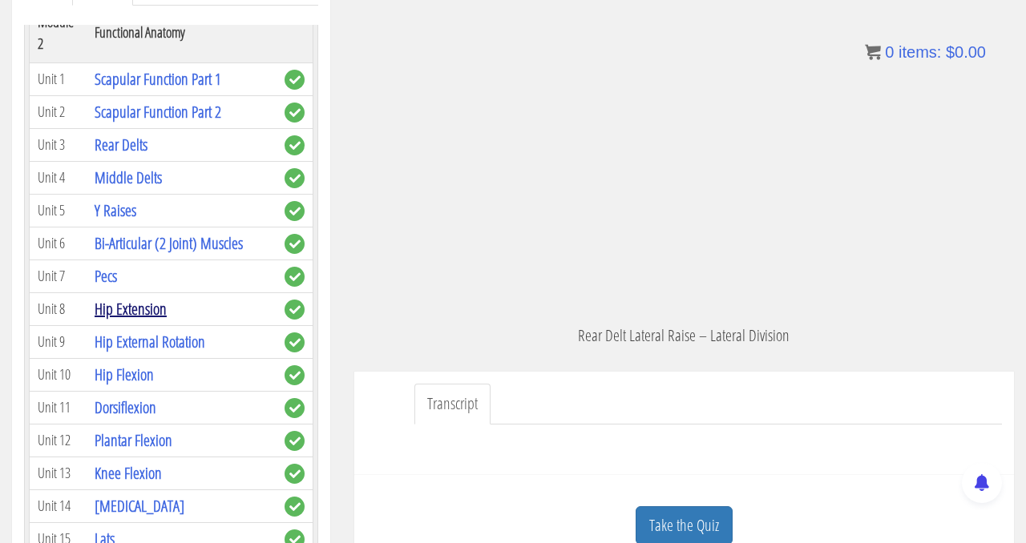
scroll to position [691, 0]
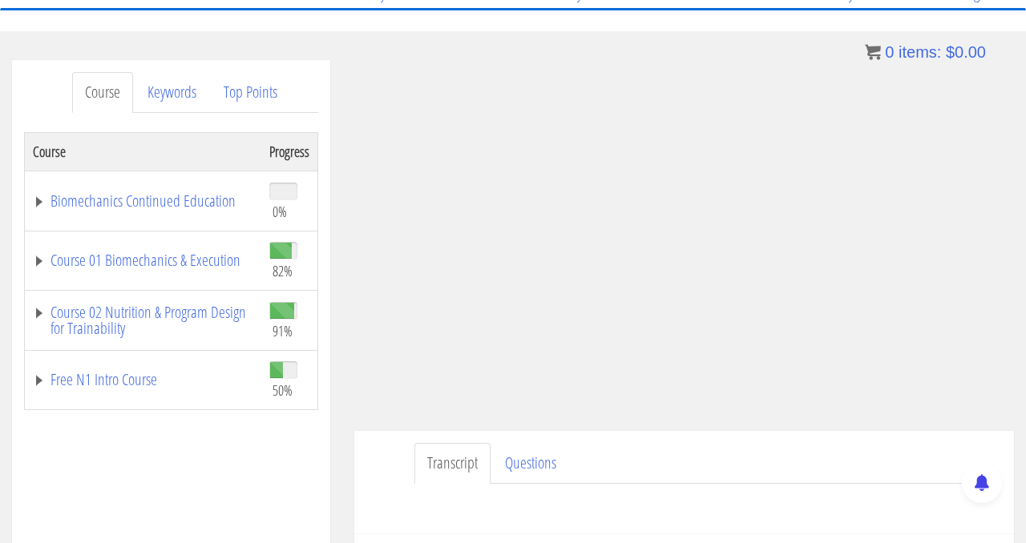
scroll to position [149, 0]
